Goal: Find specific page/section: Find specific page/section

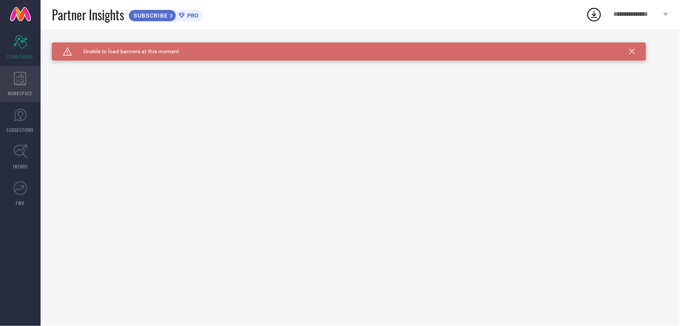
click at [23, 90] on span "WORKSPACE" at bounding box center [20, 93] width 25 height 7
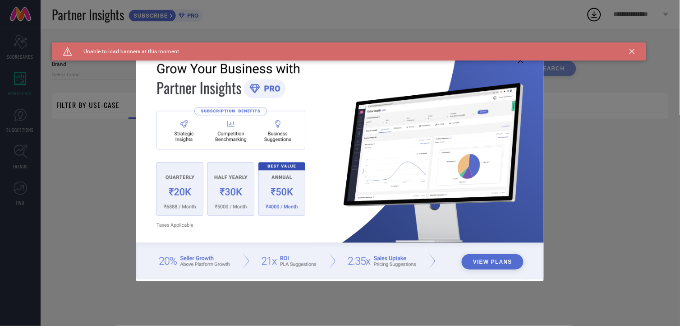
type input "1 STOP FASHION"
type input "All"
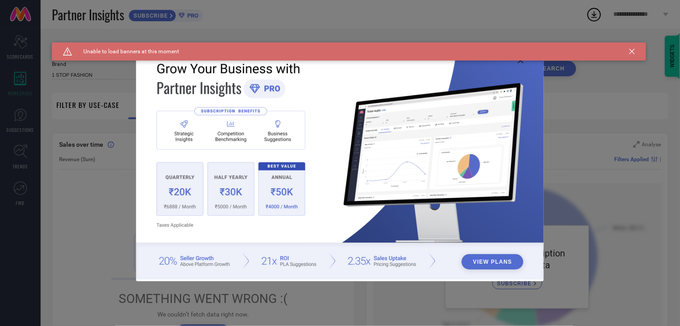
click at [630, 52] on icon at bounding box center [632, 51] width 5 height 5
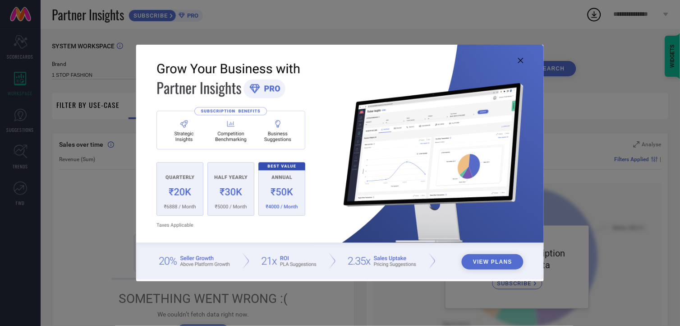
click at [521, 59] on icon at bounding box center [520, 60] width 5 height 5
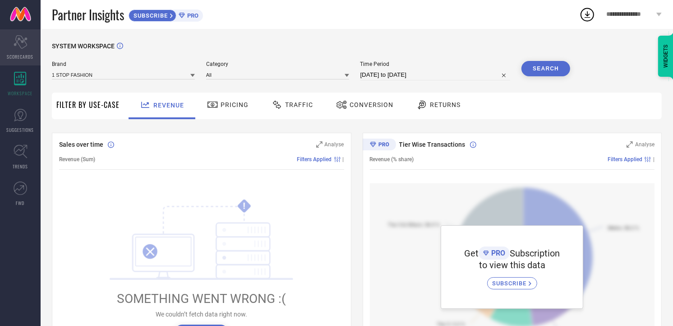
click at [30, 50] on div "Scorecard SCORECARDS" at bounding box center [20, 47] width 41 height 36
